Goal: Task Accomplishment & Management: Manage account settings

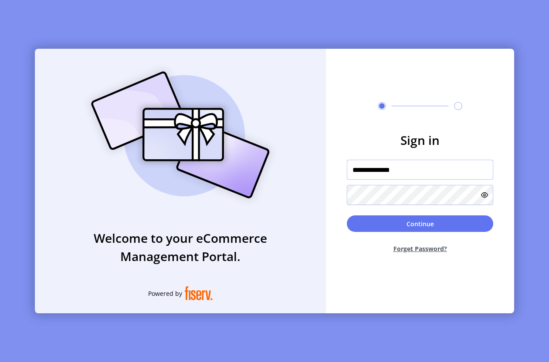
click at [392, 175] on input "**********" at bounding box center [420, 170] width 146 height 20
type input "**********"
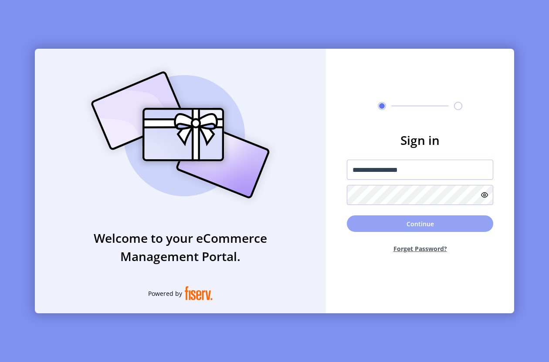
click at [431, 222] on button "Continue" at bounding box center [420, 224] width 146 height 17
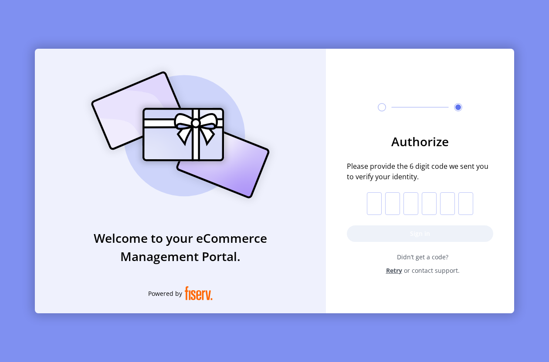
click at [376, 204] on input "text" at bounding box center [374, 203] width 15 height 23
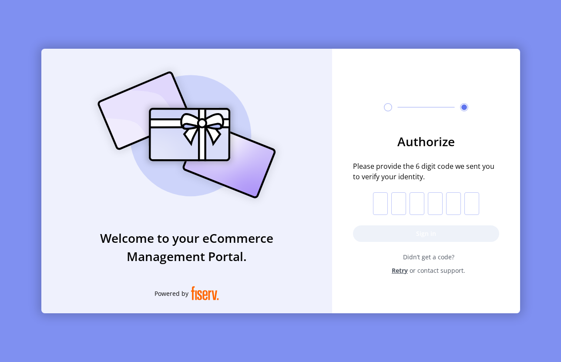
click at [374, 203] on input "text" at bounding box center [380, 203] width 15 height 23
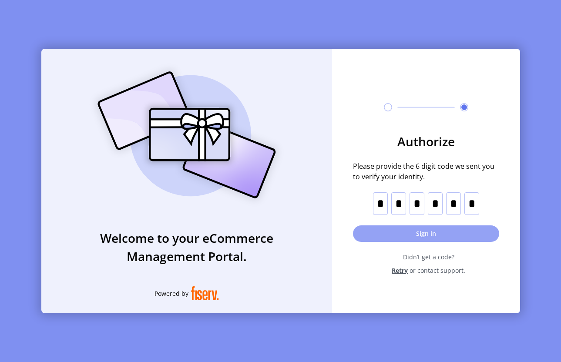
click at [410, 236] on button "Sign in" at bounding box center [426, 234] width 146 height 17
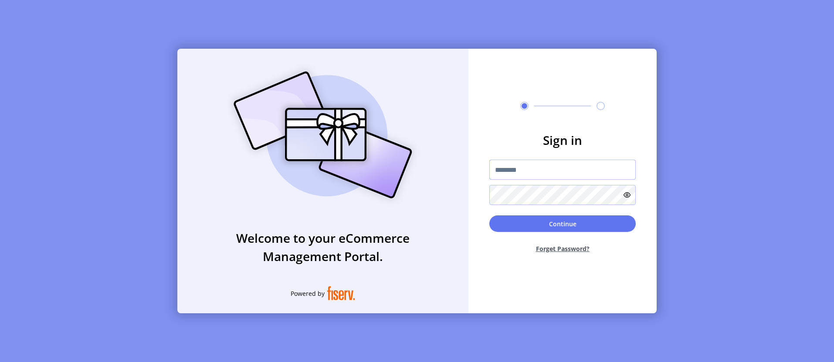
type input "**********"
click at [537, 173] on input "**********" at bounding box center [562, 170] width 146 height 20
click at [544, 220] on button "Continue" at bounding box center [562, 224] width 146 height 17
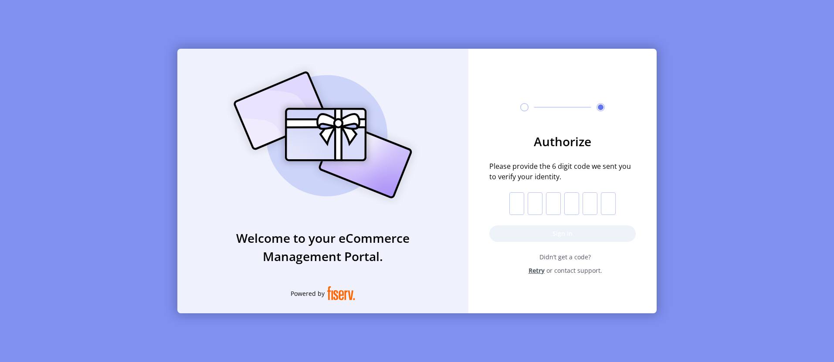
click at [520, 209] on input "text" at bounding box center [516, 203] width 15 height 23
paste input "*"
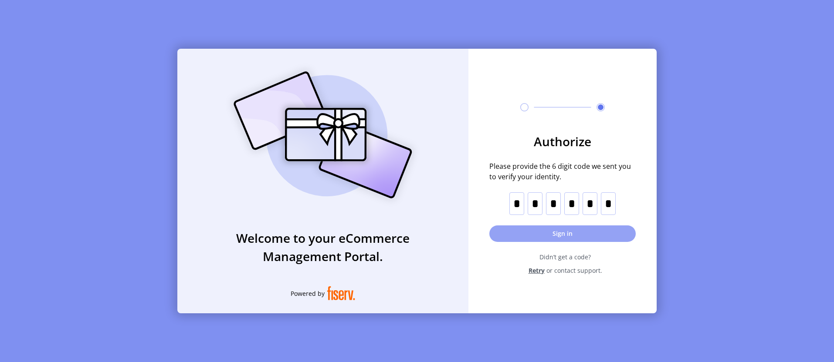
type input "*"
click at [561, 230] on button "Sign in" at bounding box center [562, 234] width 146 height 17
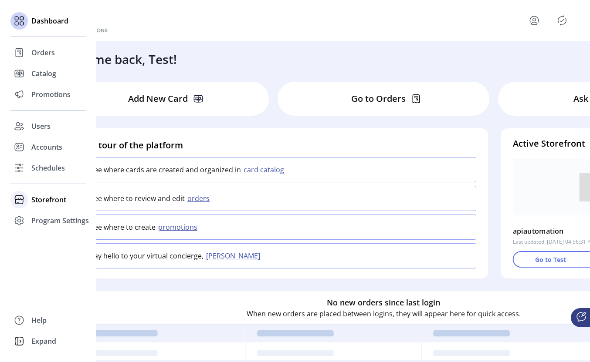
click at [39, 202] on span "Storefront" at bounding box center [48, 200] width 35 height 10
click at [49, 219] on span "Configuration" at bounding box center [54, 217] width 46 height 10
click at [45, 19] on span "Dashboard" at bounding box center [49, 21] width 37 height 10
click at [42, 161] on div "Schedules" at bounding box center [47, 168] width 75 height 21
click at [54, 145] on span "Accounts" at bounding box center [46, 147] width 31 height 10
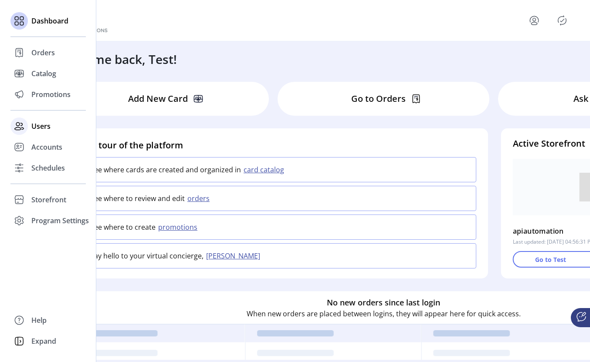
click at [47, 127] on span "Users" at bounding box center [40, 126] width 19 height 10
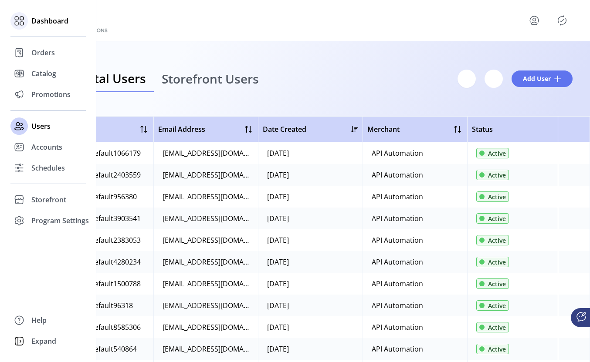
click at [38, 14] on div "Dashboard" at bounding box center [47, 20] width 75 height 21
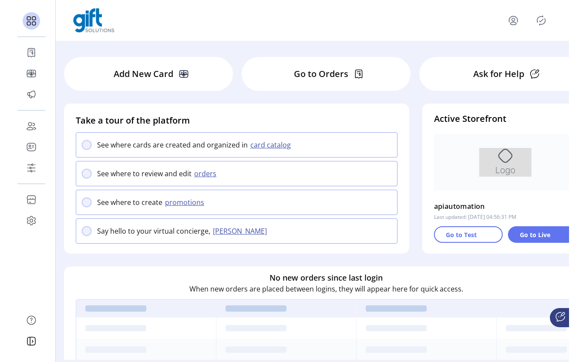
scroll to position [24, 0]
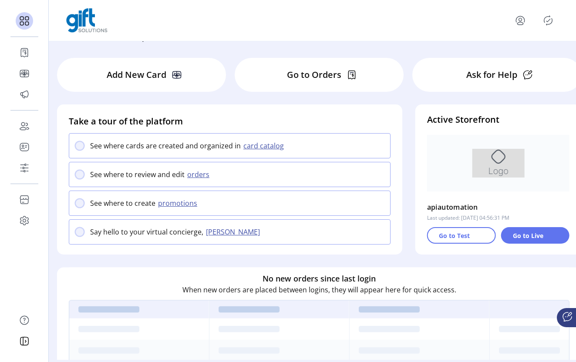
click at [522, 235] on p "Go to Live" at bounding box center [528, 235] width 30 height 9
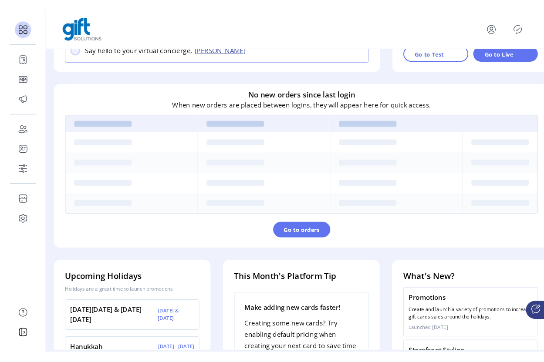
scroll to position [0, 0]
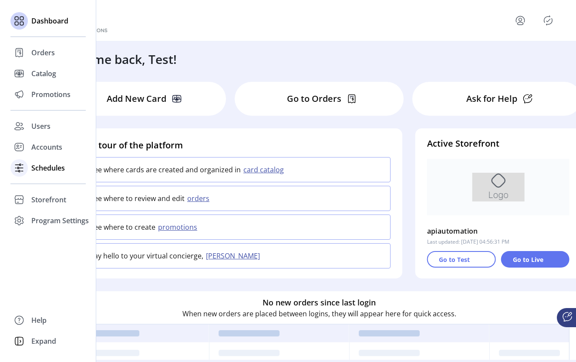
click at [30, 165] on div "Schedules" at bounding box center [47, 168] width 75 height 21
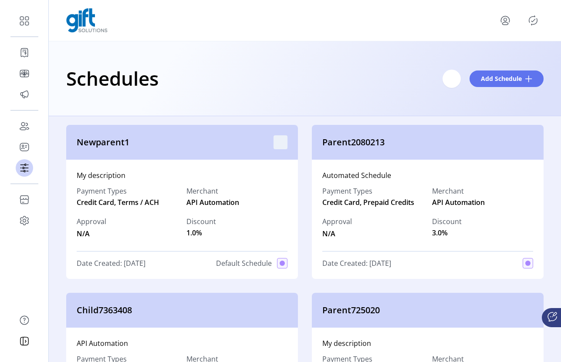
click at [280, 140] on svg-icon "menu" at bounding box center [281, 142] width 14 height 14
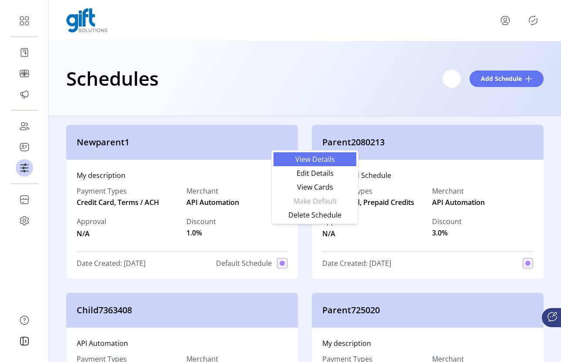
click at [316, 164] on link "View Details" at bounding box center [315, 159] width 83 height 14
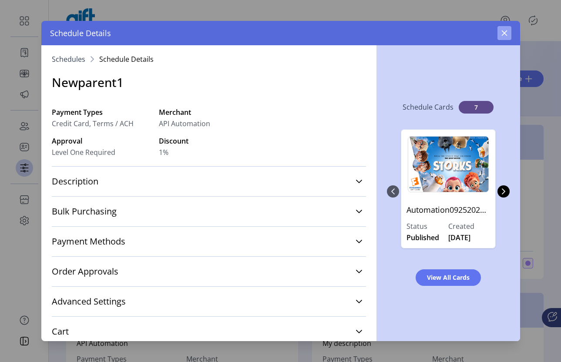
click at [504, 34] on icon "button" at bounding box center [504, 33] width 7 height 7
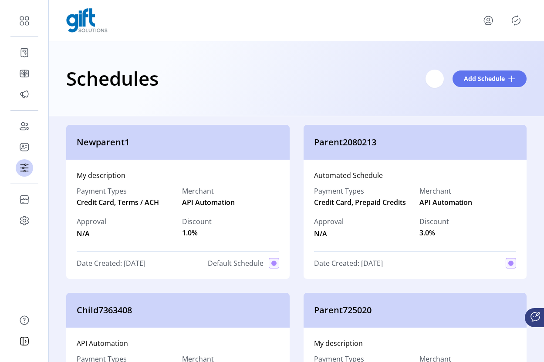
click at [486, 24] on icon "menu" at bounding box center [488, 21] width 14 height 14
click at [462, 62] on span "Sign Out" at bounding box center [470, 58] width 65 height 7
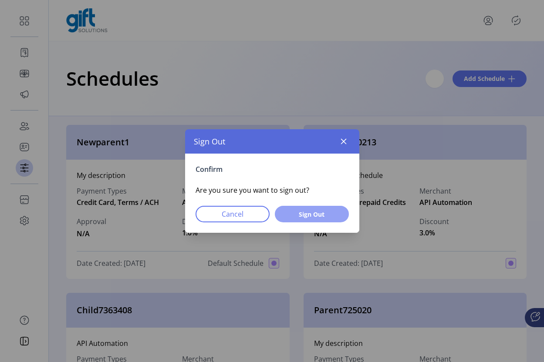
click at [318, 213] on span "Sign Out" at bounding box center [311, 214] width 51 height 9
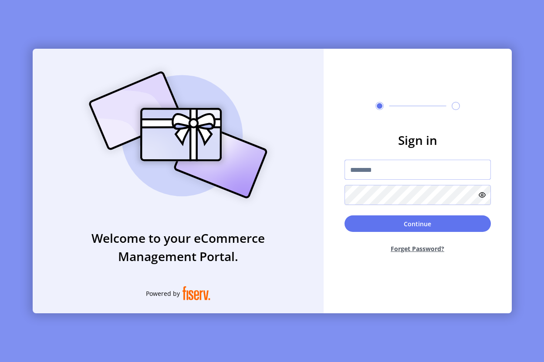
type input "**********"
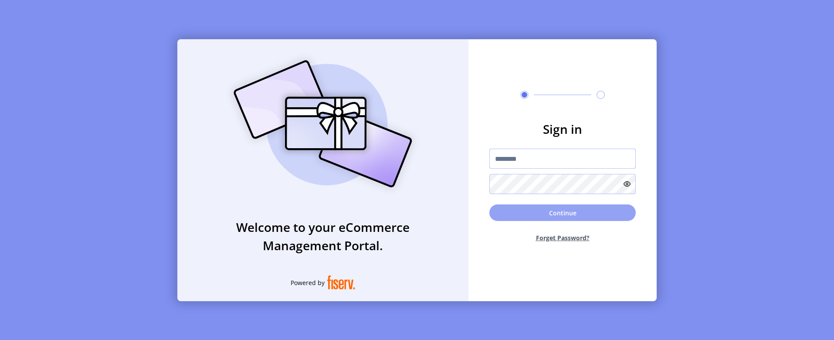
type input "**********"
click at [576, 209] on button "Continue" at bounding box center [562, 212] width 146 height 17
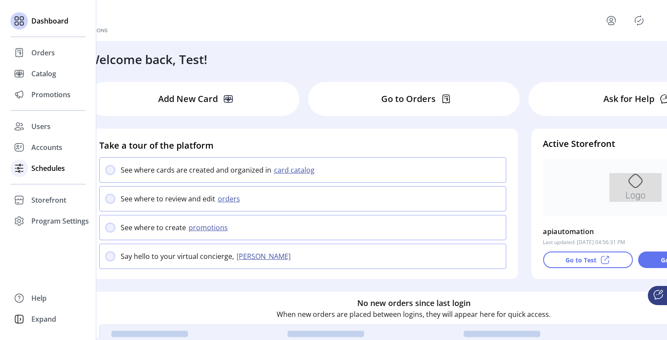
click at [41, 170] on span "Schedules" at bounding box center [48, 168] width 34 height 10
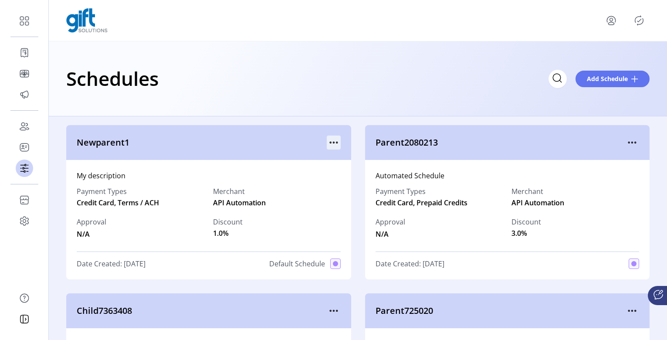
click at [330, 143] on icon "menu" at bounding box center [334, 142] width 14 height 14
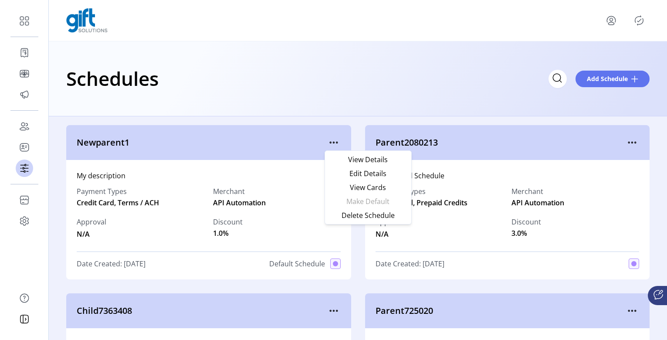
click at [356, 105] on div "Schedules Add Schedule" at bounding box center [358, 78] width 618 height 75
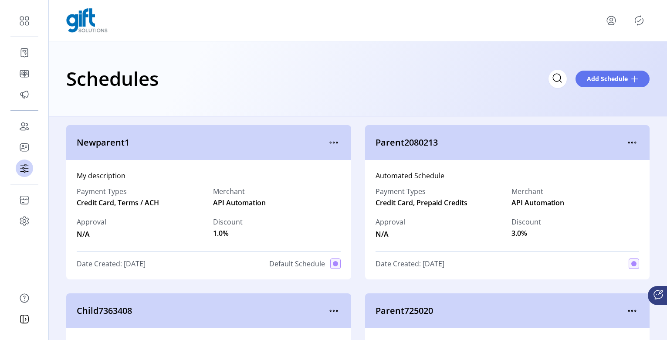
click at [441, 70] on div "Schedules Add Schedule" at bounding box center [357, 78] width 583 height 30
click at [334, 140] on icon "menu" at bounding box center [334, 142] width 14 height 14
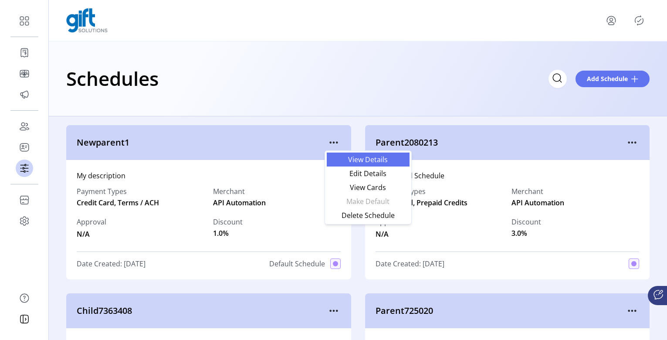
click at [371, 162] on span "View Details" at bounding box center [368, 159] width 72 height 7
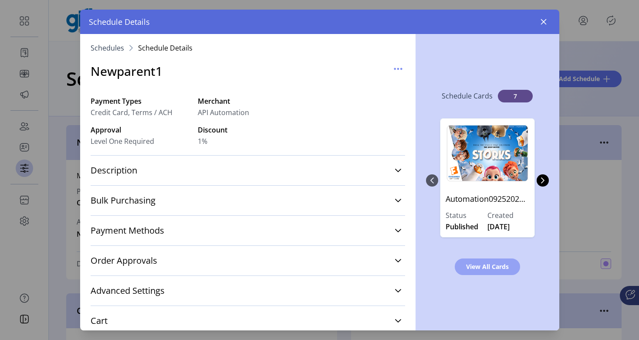
click at [489, 270] on span "View All Cards" at bounding box center [487, 266] width 43 height 9
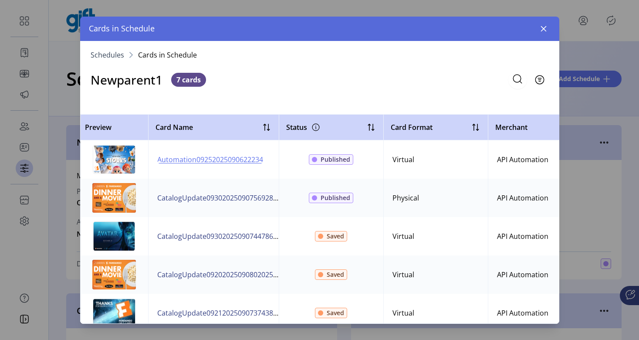
click at [193, 158] on span "Automation09252025090622234" at bounding box center [210, 159] width 106 height 10
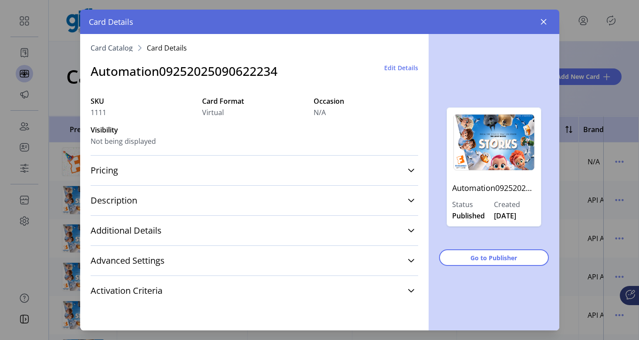
click at [393, 69] on span "Edit Details" at bounding box center [401, 67] width 34 height 9
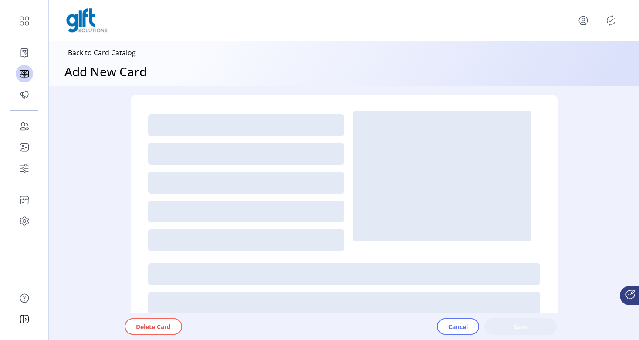
click at [397, 71] on div "Back to Card Catalog Add New Card" at bounding box center [344, 63] width 590 height 44
type textarea "**********"
type input "*"
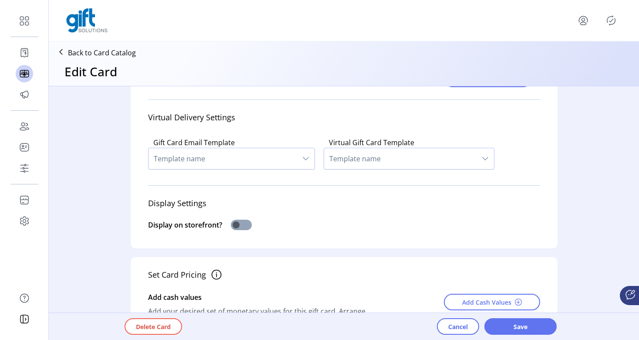
scroll to position [211, 0]
click at [240, 228] on span at bounding box center [241, 224] width 21 height 10
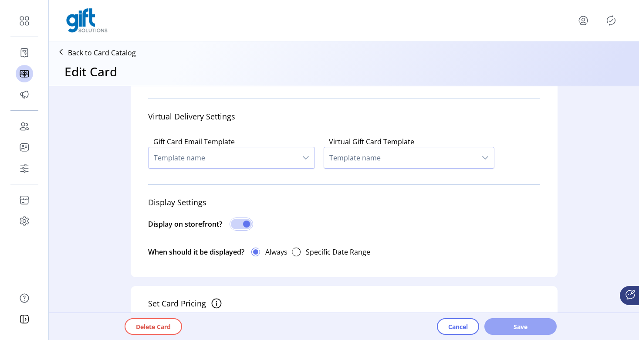
click at [523, 328] on span "Save" at bounding box center [521, 326] width 50 height 9
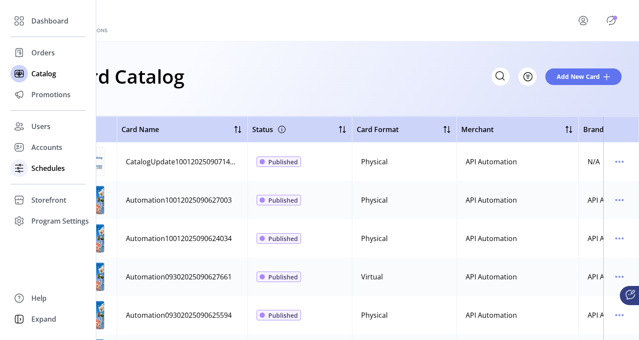
click at [47, 169] on span "Schedules" at bounding box center [48, 168] width 34 height 10
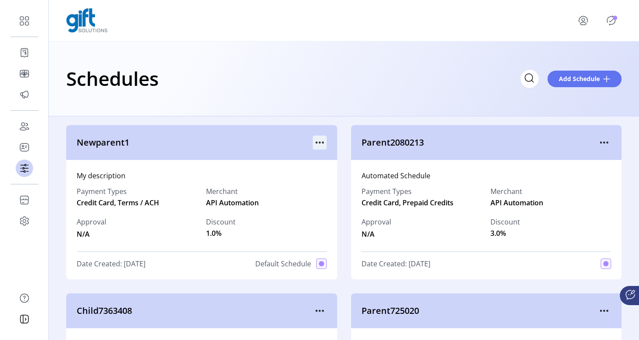
click at [322, 142] on icon "menu" at bounding box center [322, 142] width 1 height 1
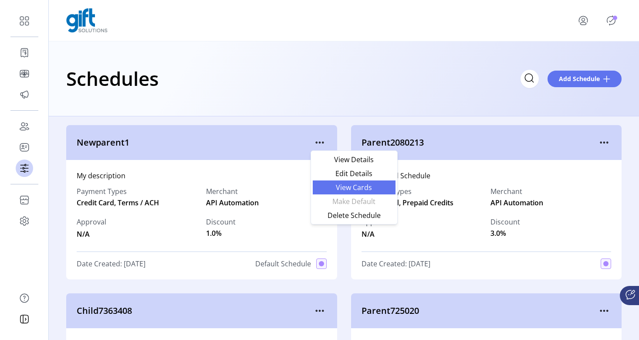
click at [351, 189] on span "View Cards" at bounding box center [354, 187] width 72 height 7
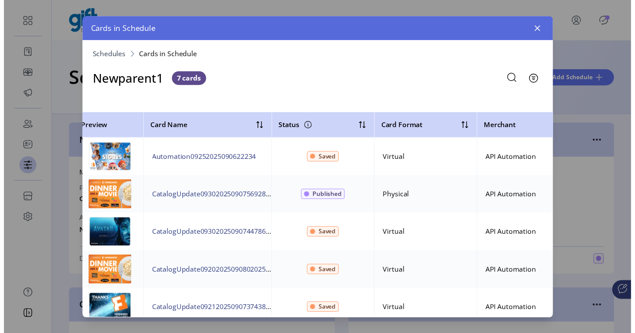
scroll to position [0, 7]
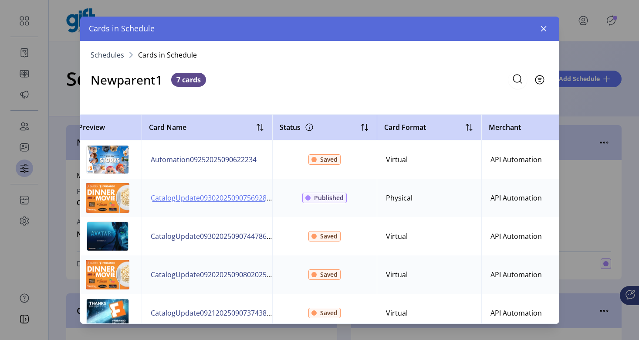
click at [245, 198] on span "CatalogUpdate09302025090756928" at bounding box center [209, 197] width 116 height 10
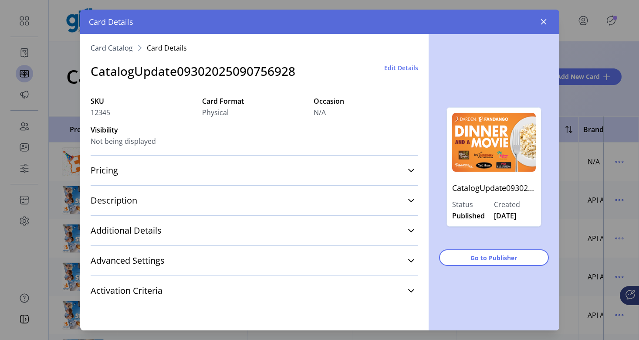
click at [399, 67] on span "Edit Details" at bounding box center [401, 67] width 34 height 9
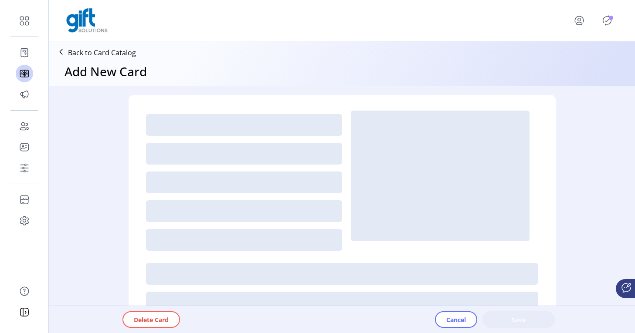
type textarea "**********"
type input "*"
type input "****"
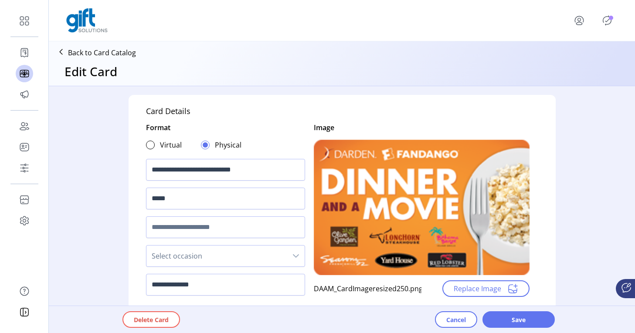
scroll to position [218, 0]
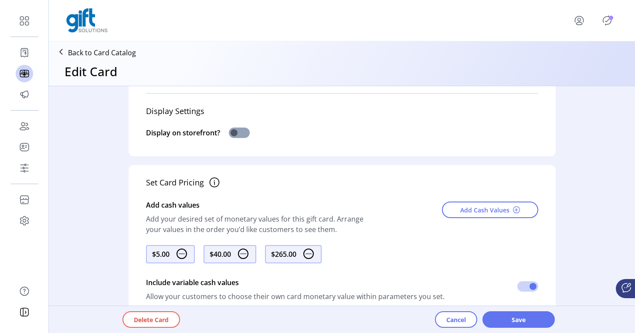
click at [244, 134] on span at bounding box center [239, 133] width 21 height 10
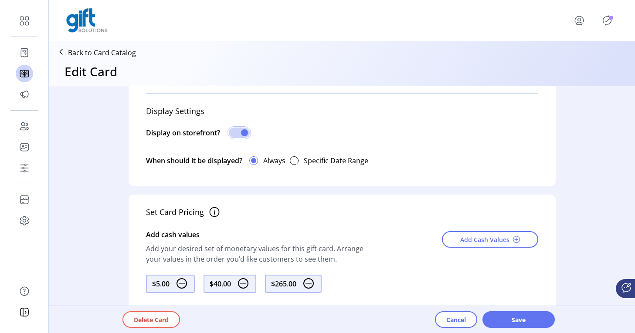
scroll to position [5, 3]
click at [528, 307] on div "Delete Card Cancel Save" at bounding box center [366, 319] width 557 height 27
click at [530, 321] on div "Cancel Save" at bounding box center [512, 319] width 155 height 17
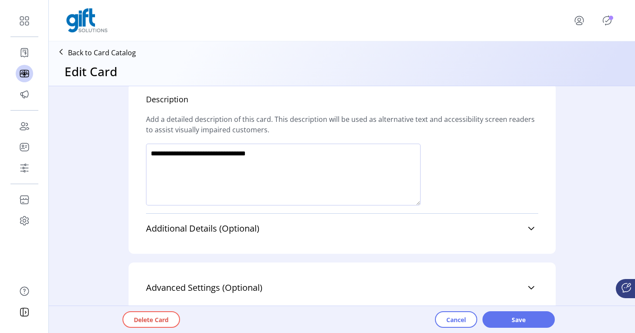
scroll to position [601, 0]
click at [511, 320] on div "Cancel Save" at bounding box center [512, 319] width 155 height 17
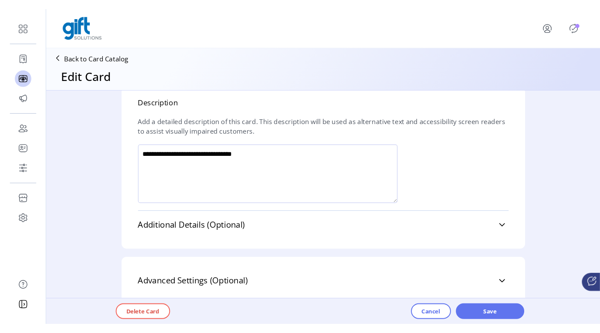
scroll to position [651, 0]
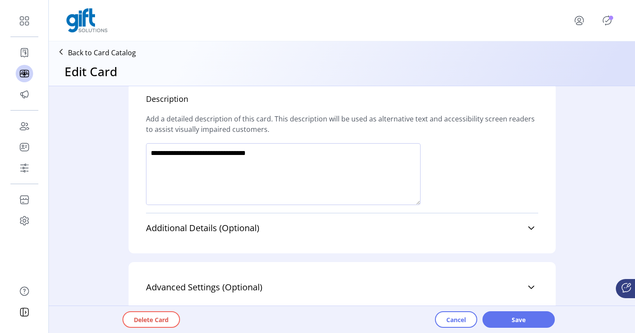
click at [520, 318] on div "Cancel Save" at bounding box center [512, 319] width 155 height 17
click at [635, 219] on html "**********" at bounding box center [317, 166] width 635 height 333
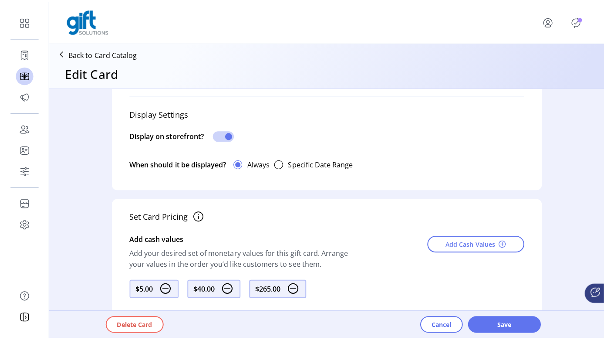
scroll to position [0, 0]
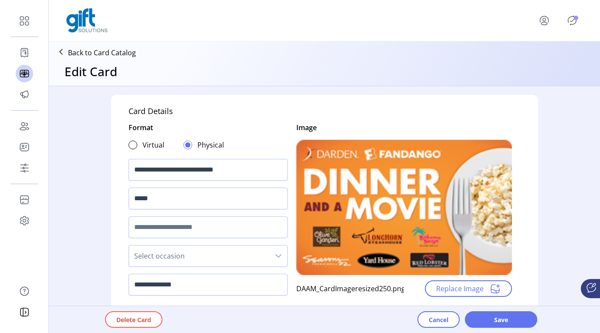
click at [493, 321] on div "Cancel Save" at bounding box center [494, 319] width 155 height 17
click at [434, 321] on span "Cancel" at bounding box center [439, 319] width 20 height 9
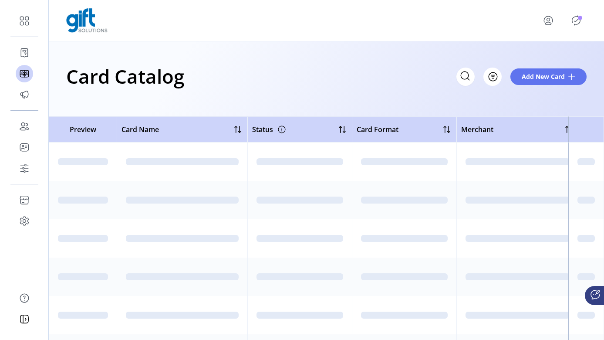
click at [577, 24] on icon "Publisher Panel" at bounding box center [576, 21] width 8 height 10
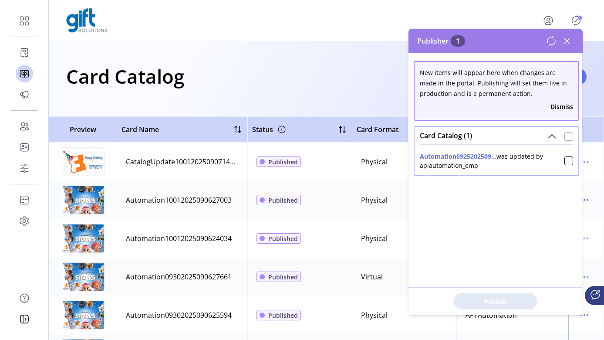
click at [566, 136] on div at bounding box center [568, 136] width 9 height 9
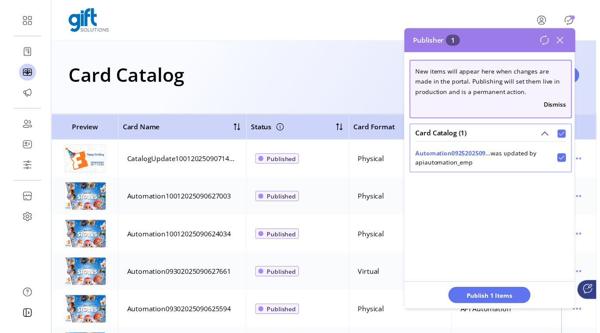
scroll to position [5, 3]
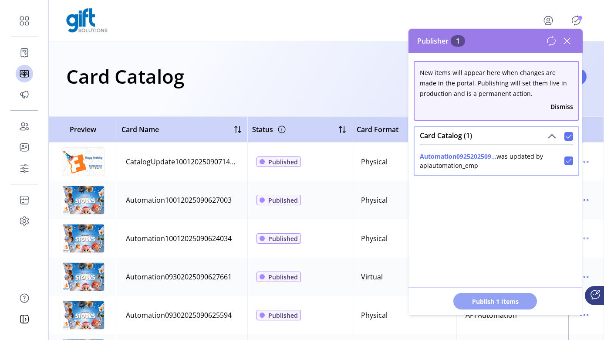
click at [505, 304] on span "Publish 1 Items" at bounding box center [495, 301] width 61 height 9
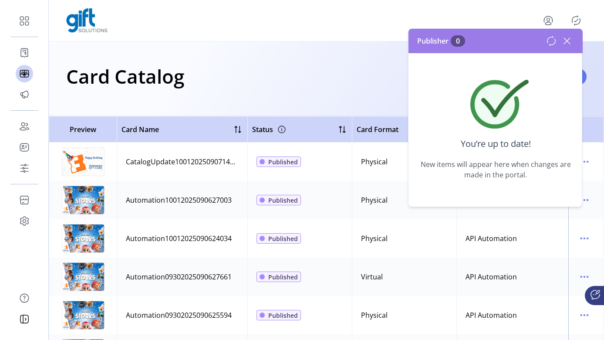
click at [566, 37] on icon at bounding box center [567, 41] width 14 height 14
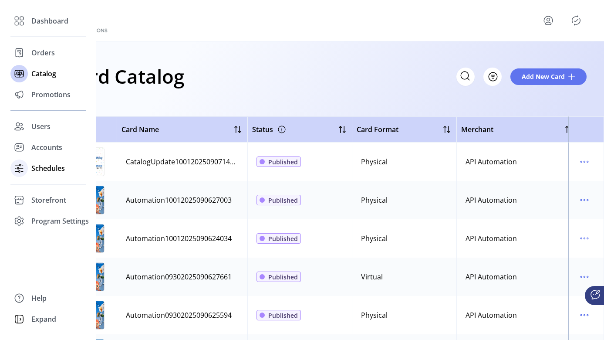
click at [31, 168] on div "Schedules" at bounding box center [47, 168] width 75 height 21
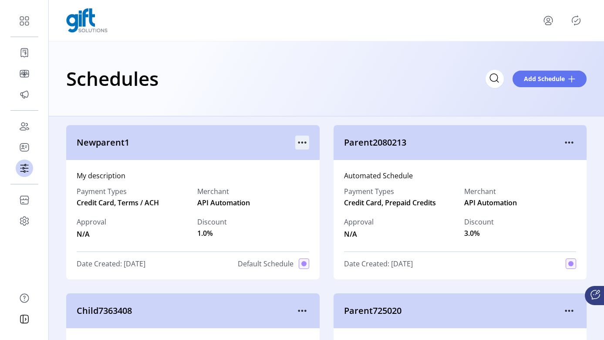
click at [301, 142] on icon "menu" at bounding box center [302, 142] width 14 height 14
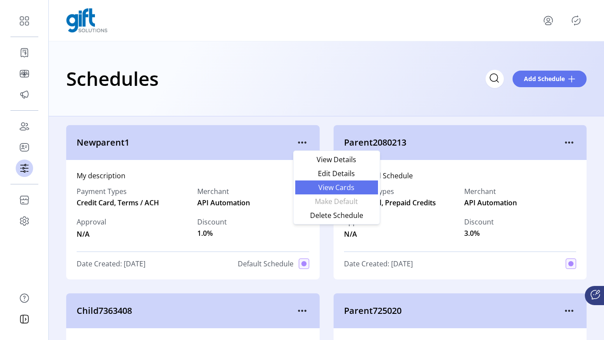
click at [340, 189] on span "View Cards" at bounding box center [337, 187] width 72 height 7
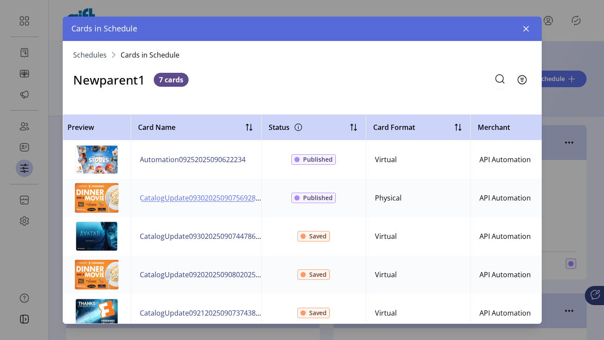
click at [186, 201] on span "CatalogUpdate09302025090756928" at bounding box center [198, 197] width 116 height 10
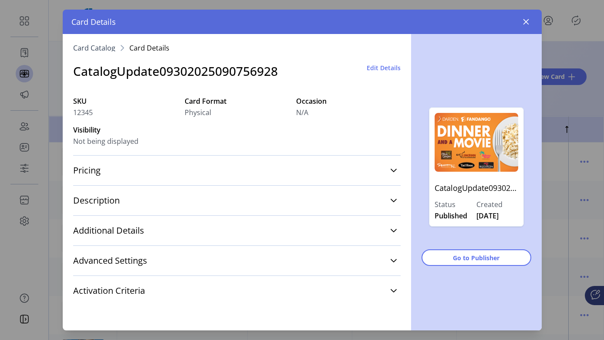
click at [379, 71] on span "Edit Details" at bounding box center [384, 67] width 34 height 9
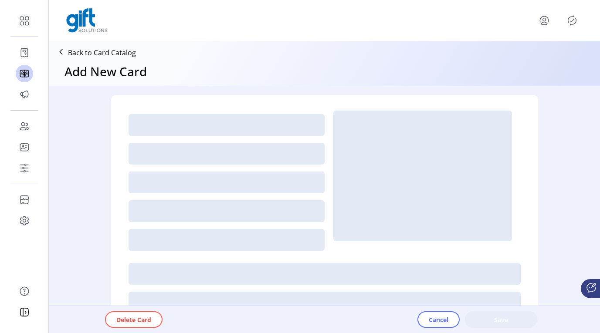
type textarea "**********"
type input "*"
type input "****"
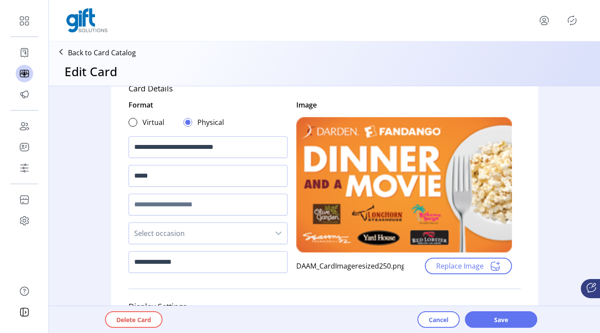
scroll to position [97, 0]
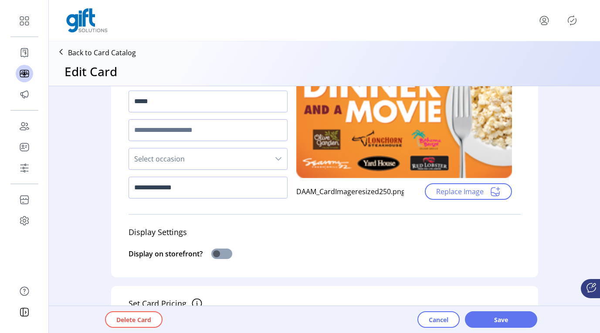
click at [223, 255] on span at bounding box center [221, 254] width 21 height 10
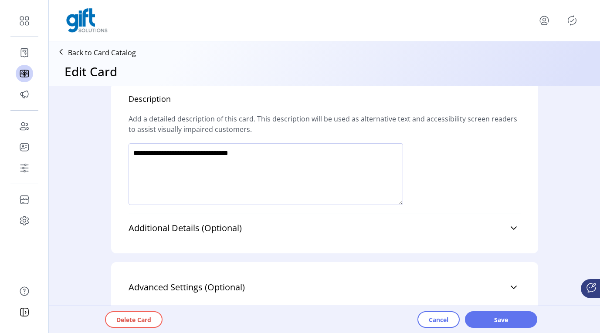
scroll to position [206, 0]
click at [503, 278] on link "Advanced Settings (Optional)" at bounding box center [324, 287] width 392 height 19
click at [512, 284] on icon at bounding box center [513, 287] width 7 height 7
click at [516, 284] on icon at bounding box center [513, 287] width 7 height 7
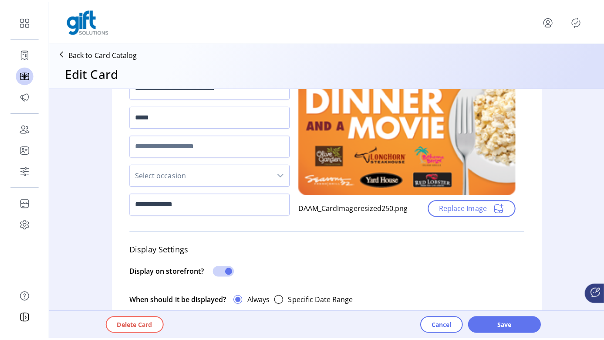
scroll to position [78, 0]
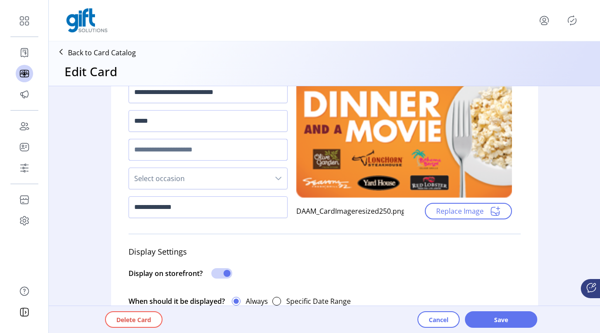
click at [160, 151] on input "text" at bounding box center [207, 150] width 159 height 22
type input "***"
click at [172, 175] on span "Select occasion" at bounding box center [199, 178] width 141 height 21
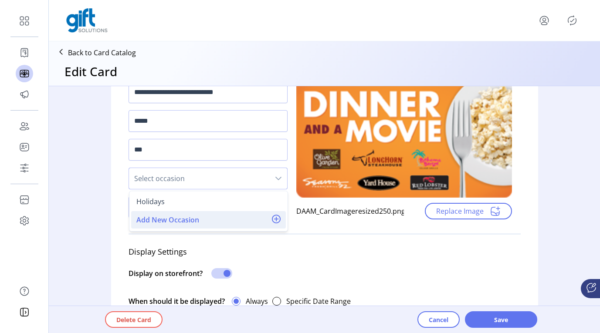
click at [169, 219] on span "Add New Occasion" at bounding box center [167, 220] width 63 height 10
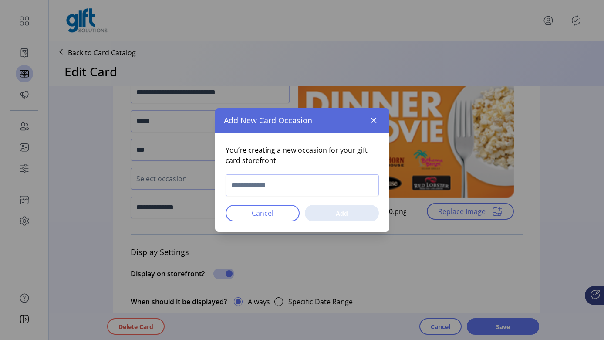
drag, startPoint x: 288, startPoint y: 214, endPoint x: 257, endPoint y: 209, distance: 30.8
click at [288, 214] on span "Cancel" at bounding box center [262, 213] width 51 height 10
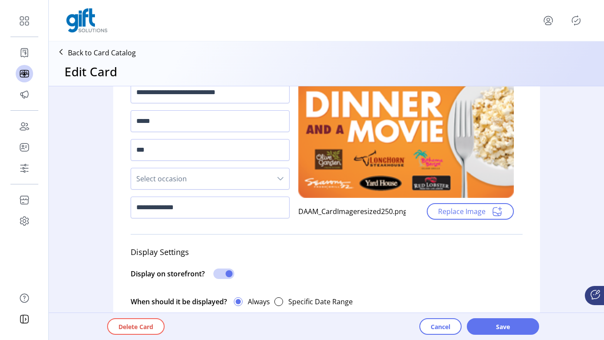
click at [197, 184] on span "Select occasion" at bounding box center [201, 178] width 141 height 21
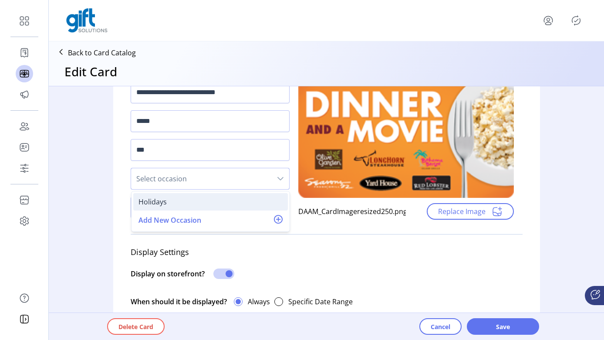
click at [165, 204] on div "Holidays" at bounding box center [210, 201] width 144 height 10
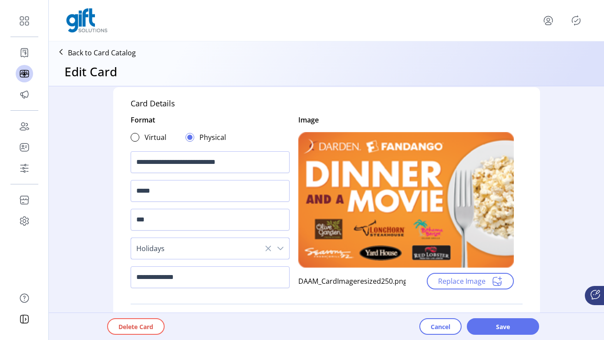
scroll to position [6, 0]
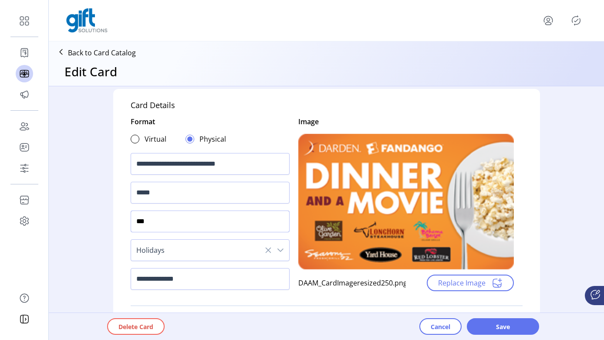
drag, startPoint x: 179, startPoint y: 222, endPoint x: 122, endPoint y: 221, distance: 56.2
click at [122, 221] on div "**********" at bounding box center [326, 243] width 427 height 309
click at [265, 250] on icon at bounding box center [268, 250] width 7 height 7
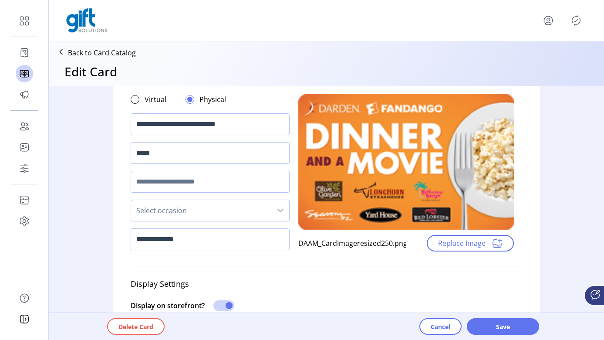
scroll to position [104, 0]
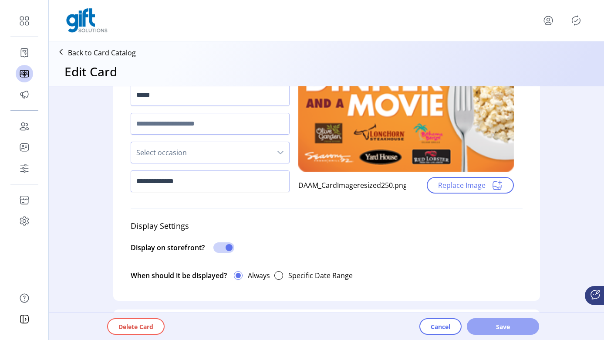
click at [501, 329] on span "Save" at bounding box center [503, 326] width 50 height 9
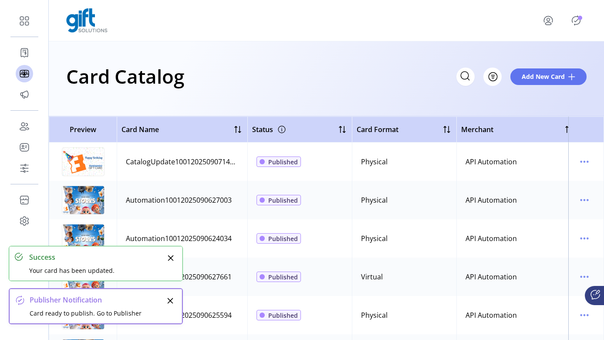
click at [582, 17] on p-badge "Publisher Panel" at bounding box center [580, 18] width 4 height 4
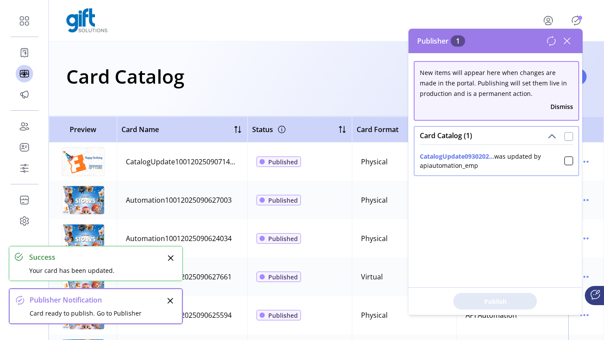
click at [565, 136] on div at bounding box center [568, 136] width 9 height 9
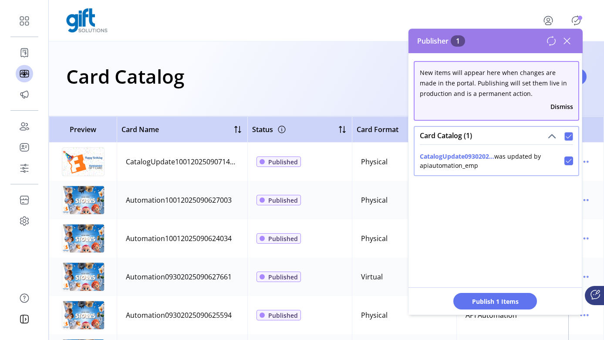
click at [499, 304] on span "Publish 1 Items" at bounding box center [495, 301] width 61 height 9
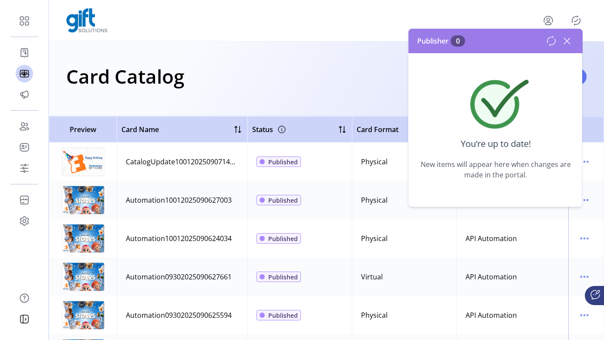
click at [570, 41] on icon at bounding box center [567, 41] width 14 height 14
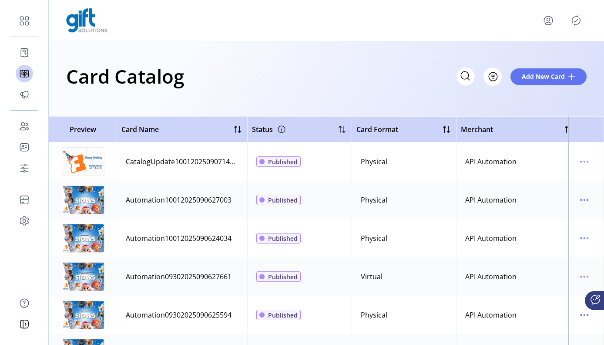
click at [578, 25] on icon "Publisher Panel" at bounding box center [577, 21] width 14 height 14
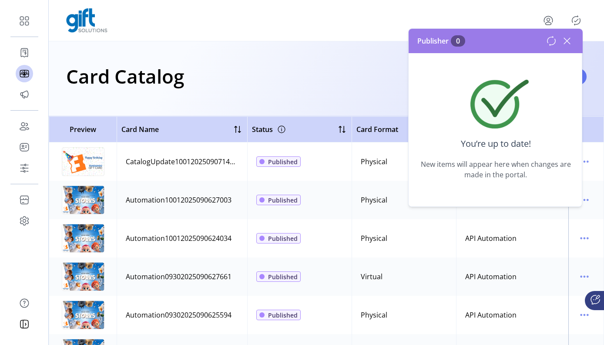
click at [567, 43] on icon at bounding box center [568, 41] width 14 height 14
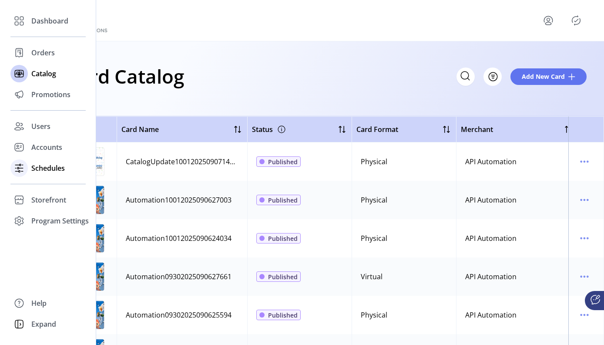
click at [35, 167] on span "Schedules" at bounding box center [48, 168] width 34 height 10
click at [37, 171] on span "Schedules" at bounding box center [48, 168] width 34 height 10
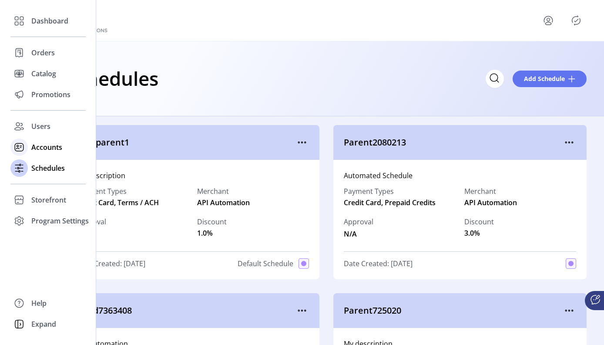
click at [25, 146] on icon at bounding box center [19, 147] width 14 height 14
click at [36, 126] on span "Users" at bounding box center [40, 126] width 19 height 10
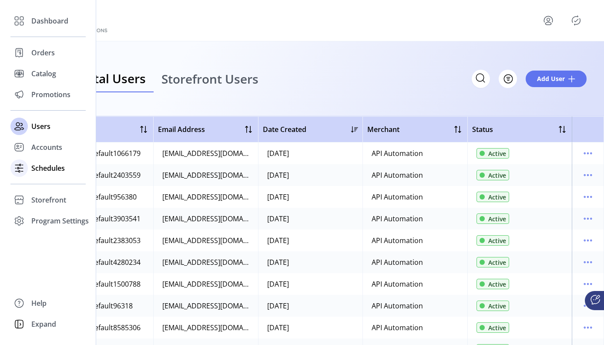
click at [43, 169] on span "Schedules" at bounding box center [48, 168] width 34 height 10
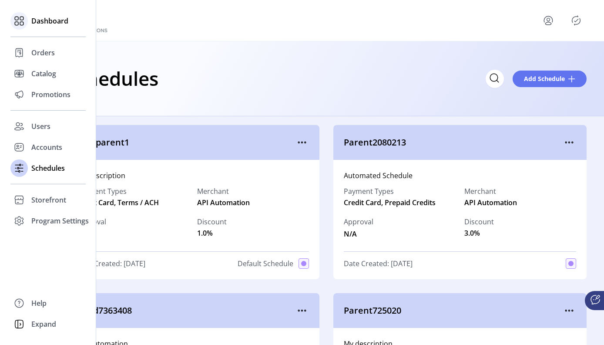
click at [42, 24] on span "Dashboard" at bounding box center [49, 21] width 37 height 10
